Goal: Information Seeking & Learning: Check status

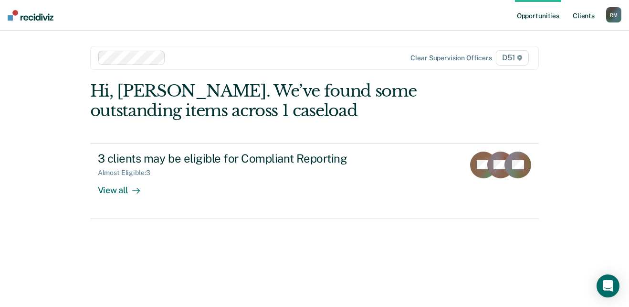
click at [585, 14] on link "Client s" at bounding box center [584, 15] width 26 height 31
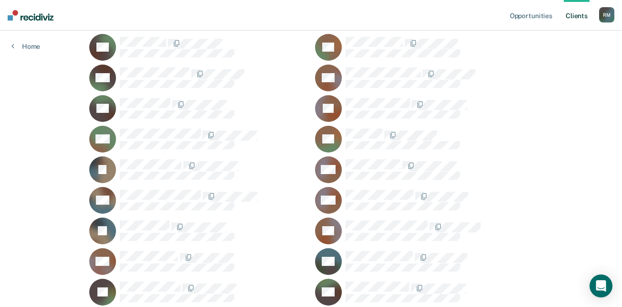
scroll to position [115, 0]
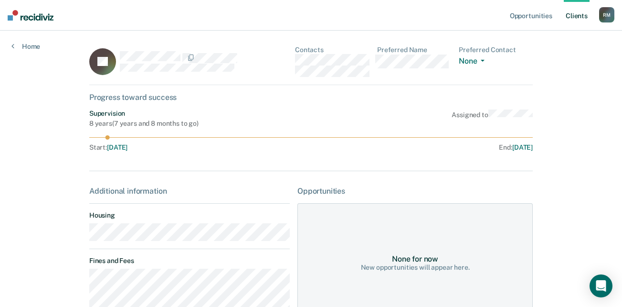
click at [574, 16] on link "Client s" at bounding box center [577, 15] width 26 height 31
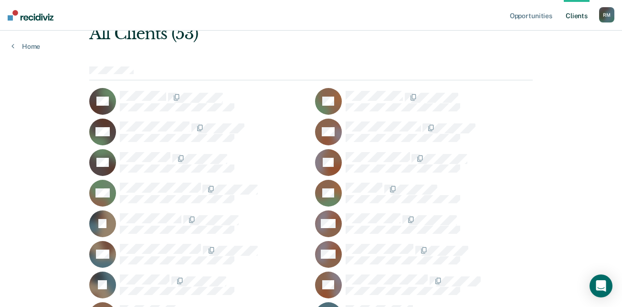
scroll to position [76, 0]
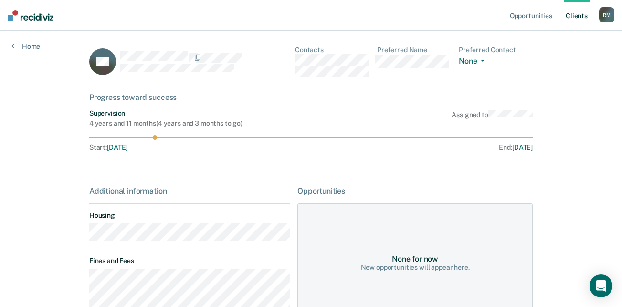
click at [576, 17] on link "Client s" at bounding box center [577, 15] width 26 height 31
click at [393, 210] on div "None for now New opportunities will appear here." at bounding box center [415, 262] width 235 height 119
